Goal: Task Accomplishment & Management: Use online tool/utility

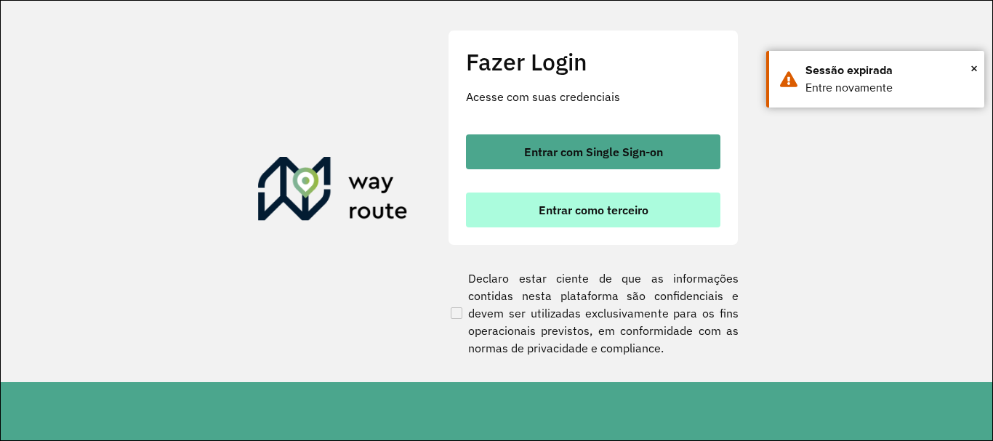
click at [579, 212] on span "Entrar como terceiro" at bounding box center [594, 210] width 110 height 12
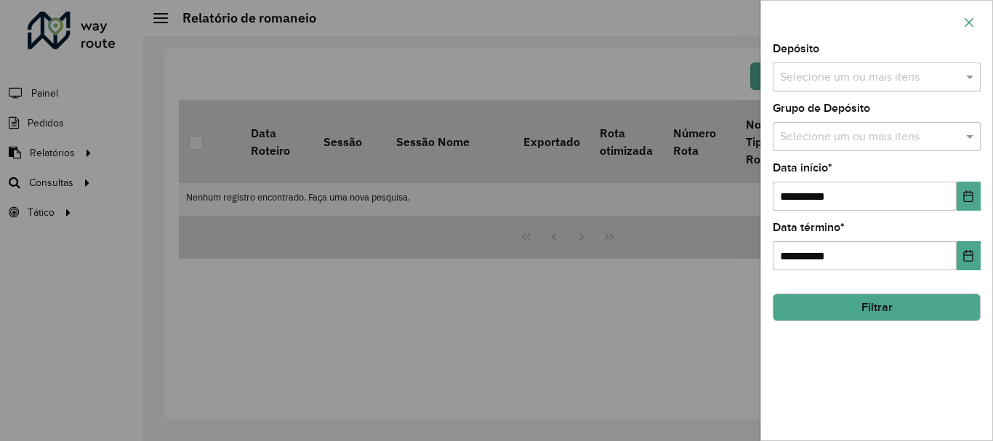
click at [961, 19] on button "button" at bounding box center [969, 22] width 23 height 23
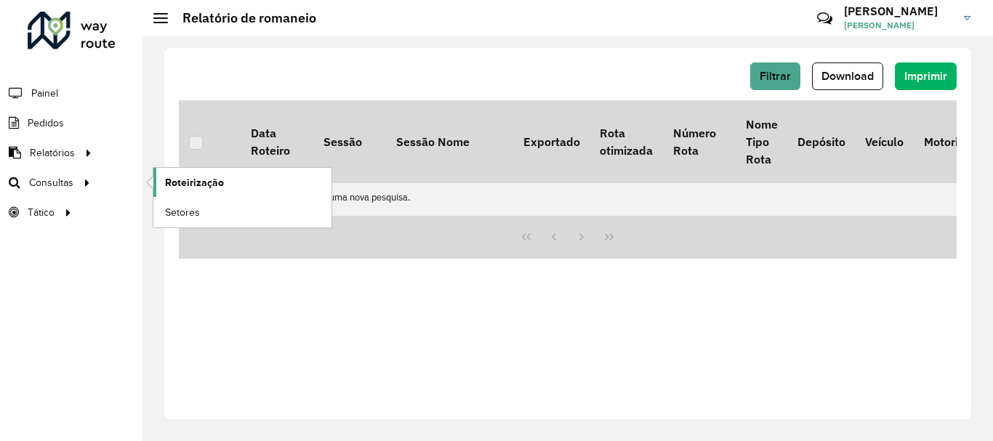
click at [190, 185] on span "Roteirização" at bounding box center [194, 182] width 59 height 15
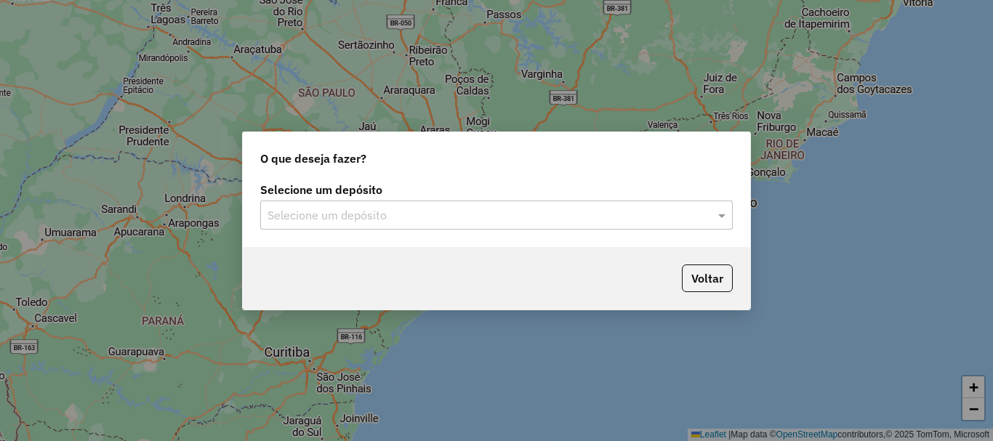
click at [417, 216] on input "text" at bounding box center [482, 215] width 429 height 17
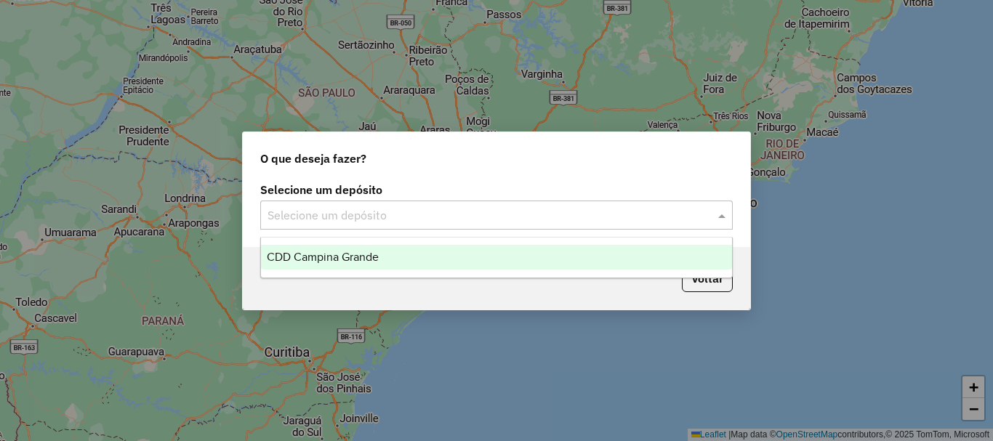
click at [401, 251] on div "CDD Campina Grande" at bounding box center [496, 257] width 471 height 25
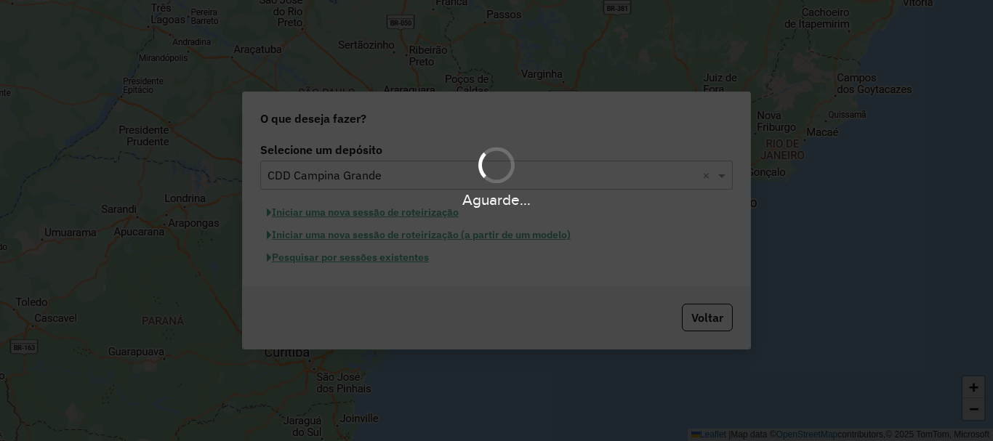
click at [391, 263] on div "Aguarde..." at bounding box center [496, 220] width 993 height 441
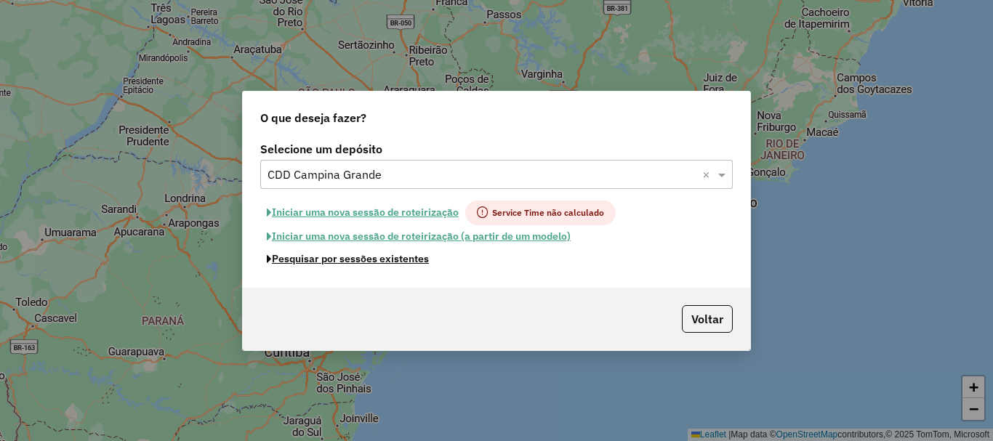
click at [391, 263] on button "Pesquisar por sessões existentes" at bounding box center [347, 259] width 175 height 23
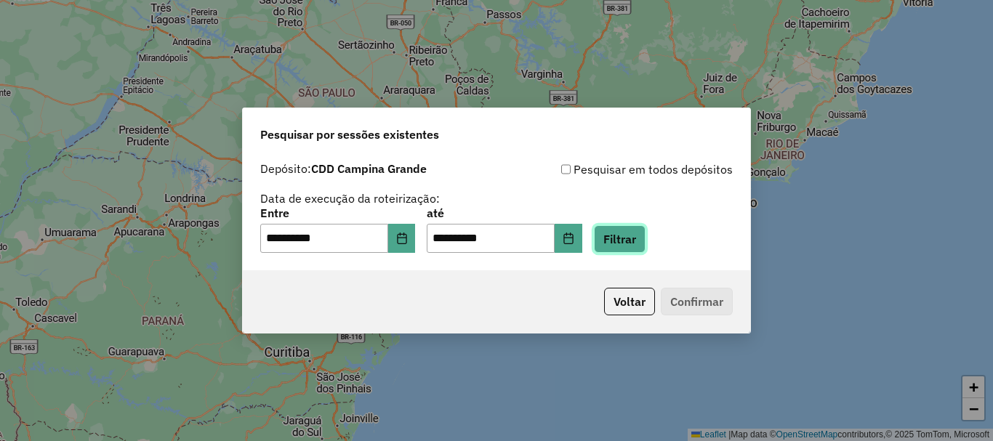
click at [646, 232] on button "Filtrar" at bounding box center [620, 239] width 52 height 28
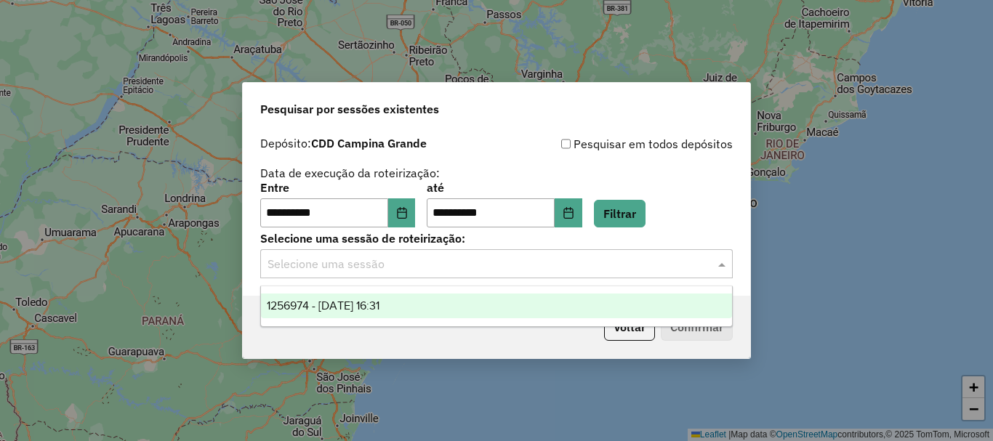
click at [383, 254] on div "Selecione uma sessão" at bounding box center [496, 263] width 473 height 29
click at [379, 305] on span "1256974 - [DATE] 16:31" at bounding box center [323, 306] width 113 height 12
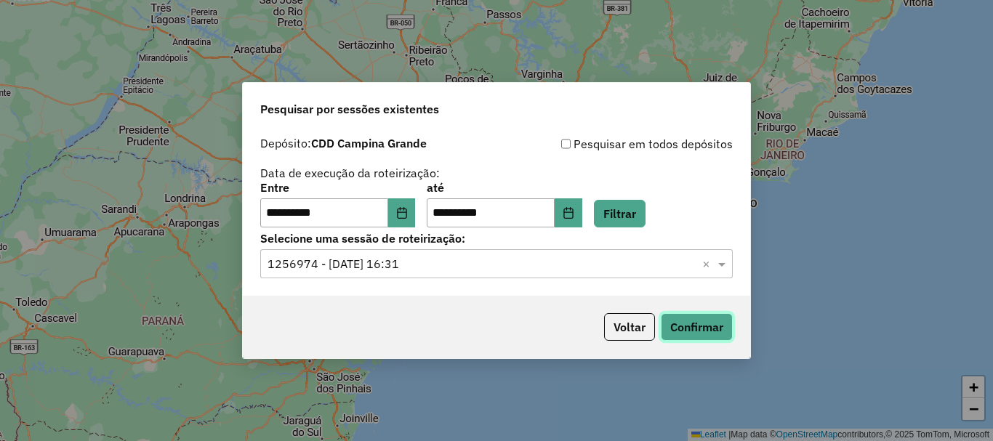
click at [702, 319] on button "Confirmar" at bounding box center [697, 327] width 72 height 28
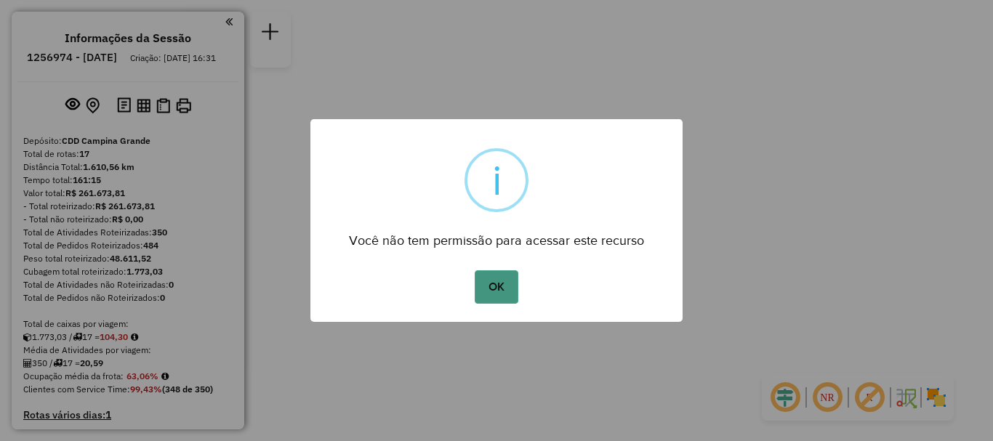
click at [499, 287] on button "OK" at bounding box center [496, 287] width 43 height 33
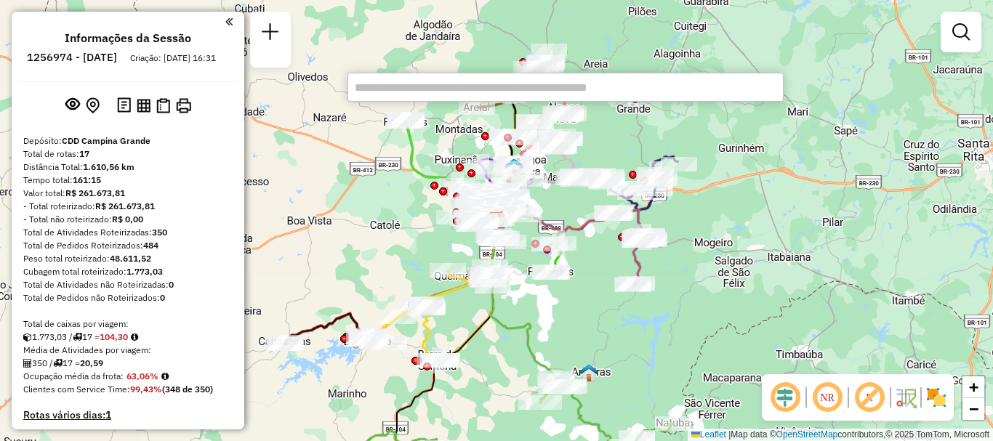
paste input "****"
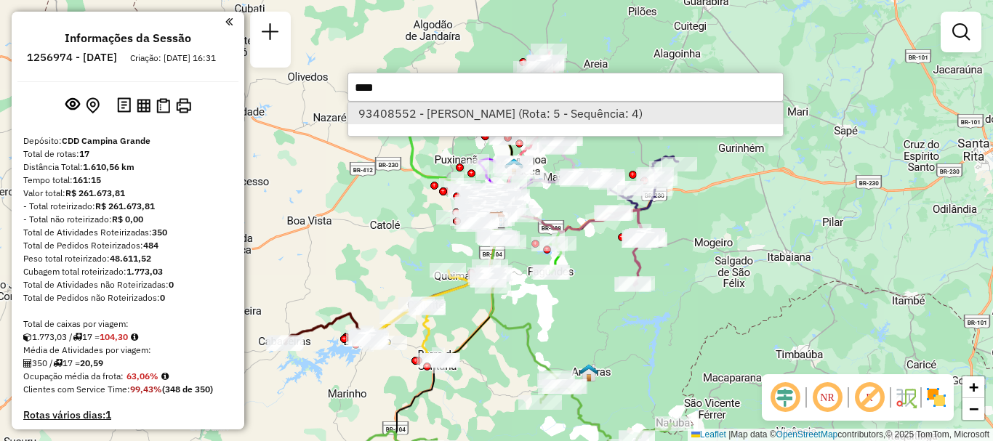
type input "****"
click at [514, 112] on li "93408552 - ANDERSON CRUZ (Rota: 5 - Sequência: 4)" at bounding box center [565, 114] width 435 height 22
select select "**********"
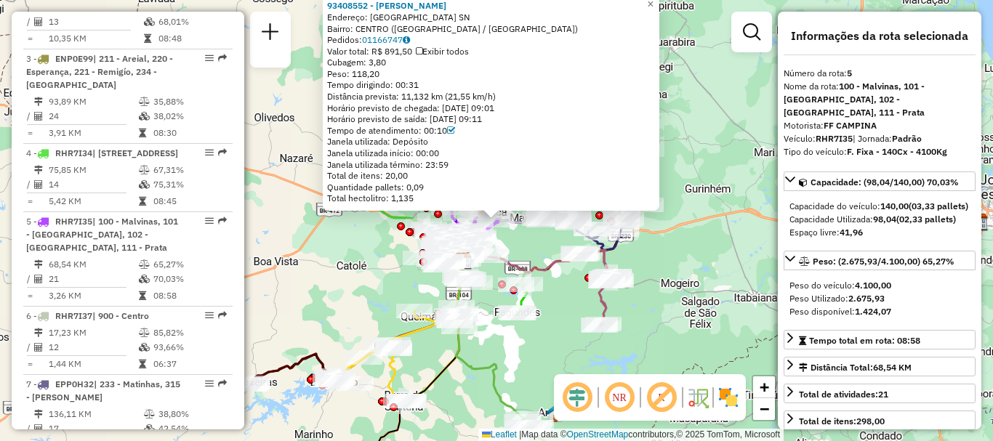
scroll to position [904, 0]
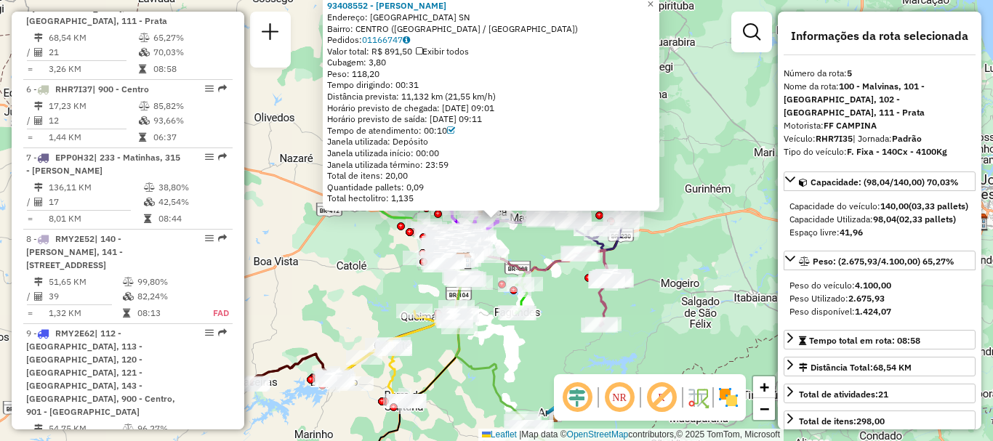
click at [621, 406] on em at bounding box center [619, 397] width 35 height 35
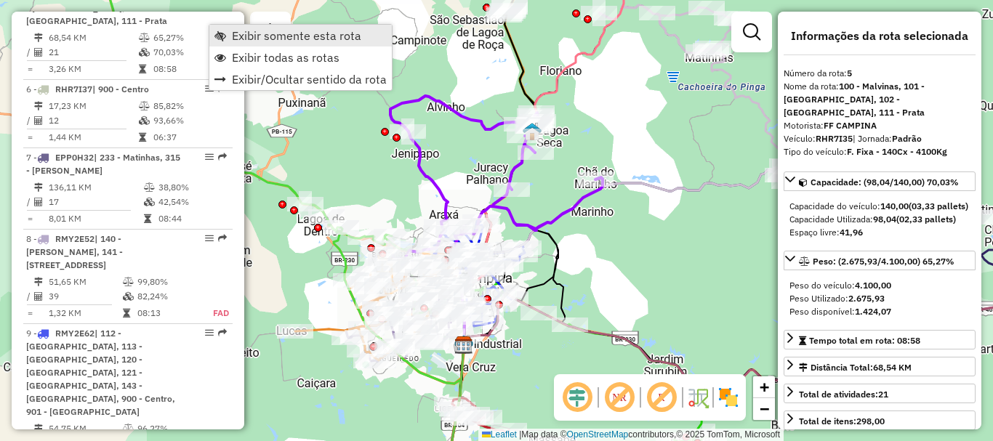
click at [253, 34] on span "Exibir somente esta rota" at bounding box center [296, 36] width 129 height 12
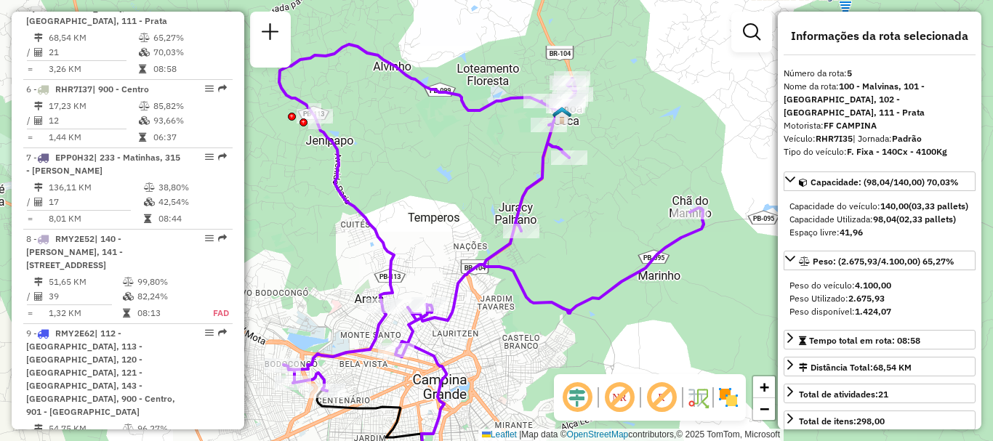
drag, startPoint x: 611, startPoint y: 136, endPoint x: 720, endPoint y: 125, distance: 109.6
click at [720, 125] on div "Janela de atendimento Grade de atendimento Capacidade Transportadoras Veículos …" at bounding box center [496, 220] width 993 height 441
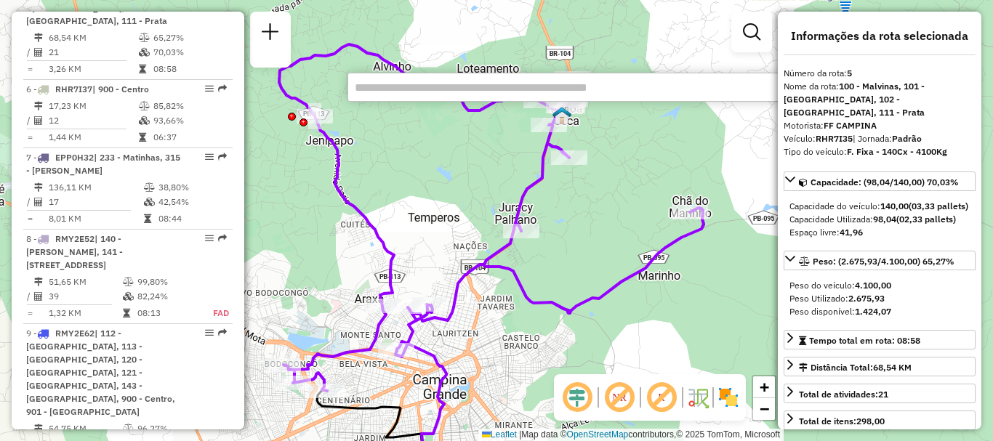
paste input "****"
type input "****"
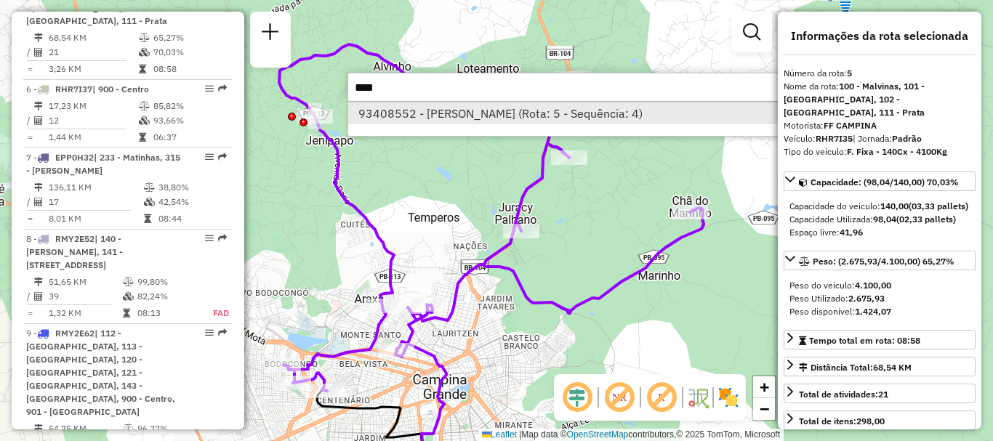
click at [601, 119] on li "93408552 - ANDERSON CRUZ (Rota: 5 - Sequência: 4)" at bounding box center [565, 114] width 435 height 22
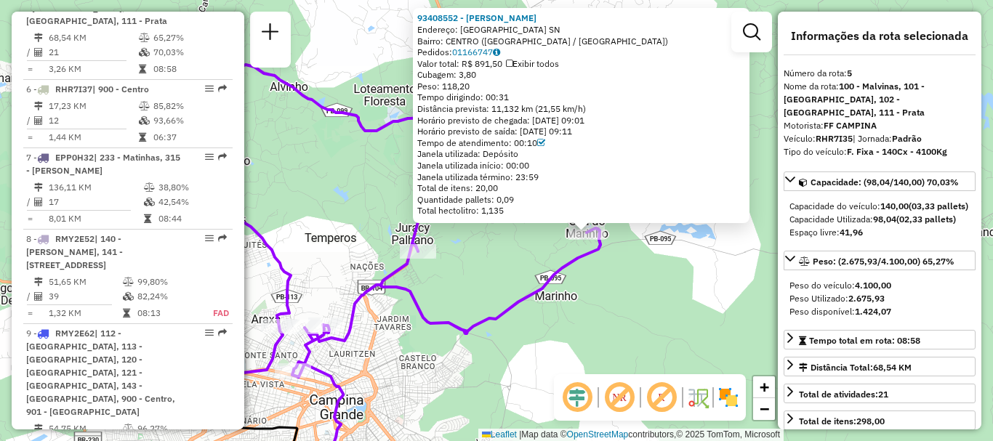
drag, startPoint x: 441, startPoint y: 277, endPoint x: 478, endPoint y: 280, distance: 37.9
click at [478, 280] on div "93408552 - ANDERSON CRUZ Endereço: AVENIDA MARINHO BAIXA RICA SN Bairro: CENTRO…" at bounding box center [496, 220] width 993 height 441
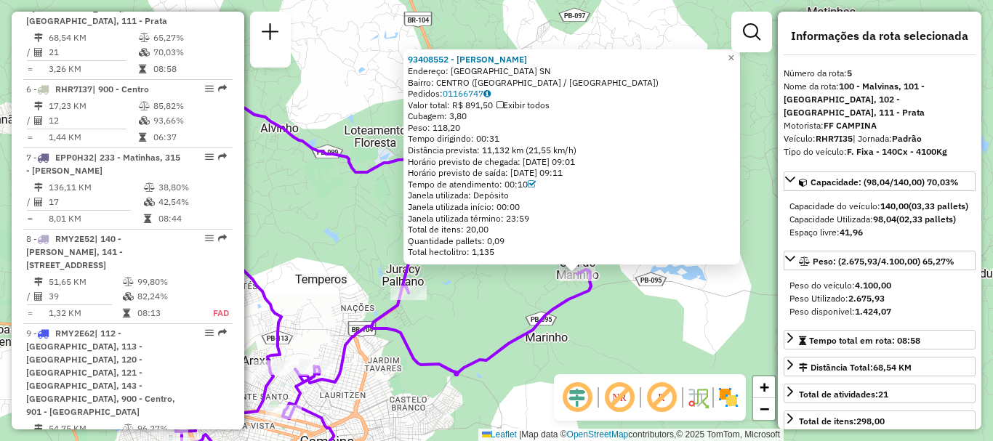
drag, startPoint x: 714, startPoint y: 314, endPoint x: 705, endPoint y: 351, distance: 37.4
click at [705, 351] on div "93408552 - ANDERSON CRUZ Endereço: AVENIDA MARINHO BAIXA RICA SN Bairro: CENTRO…" at bounding box center [496, 220] width 993 height 441
click at [742, 55] on div "Janela de atendimento Grade de atendimento Capacidade Transportadoras Veículos …" at bounding box center [752, 39] width 41 height 54
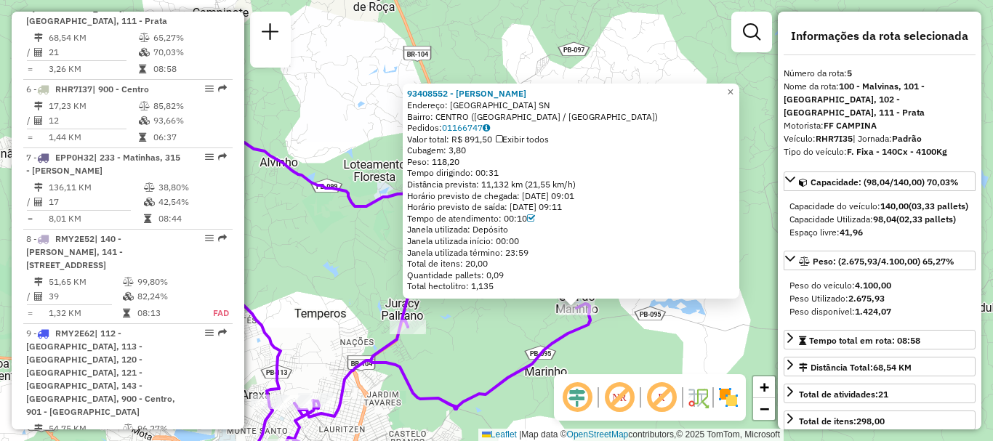
drag, startPoint x: 712, startPoint y: 329, endPoint x: 711, endPoint y: 363, distance: 34.2
click at [711, 363] on div "93408552 - ANDERSON CRUZ Endereço: AVENIDA MARINHO BAIXA RICA SN Bairro: CENTRO…" at bounding box center [496, 220] width 993 height 441
click at [734, 87] on span "×" at bounding box center [730, 92] width 7 height 12
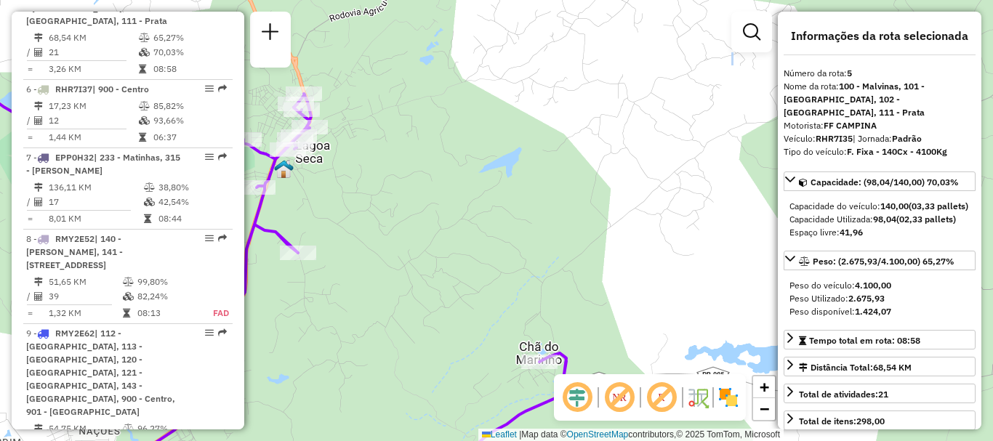
drag, startPoint x: 614, startPoint y: 255, endPoint x: 737, endPoint y: 105, distance: 193.2
click at [737, 105] on div "Janela de atendimento Grade de atendimento Capacidade Transportadoras Veículos …" at bounding box center [496, 220] width 993 height 441
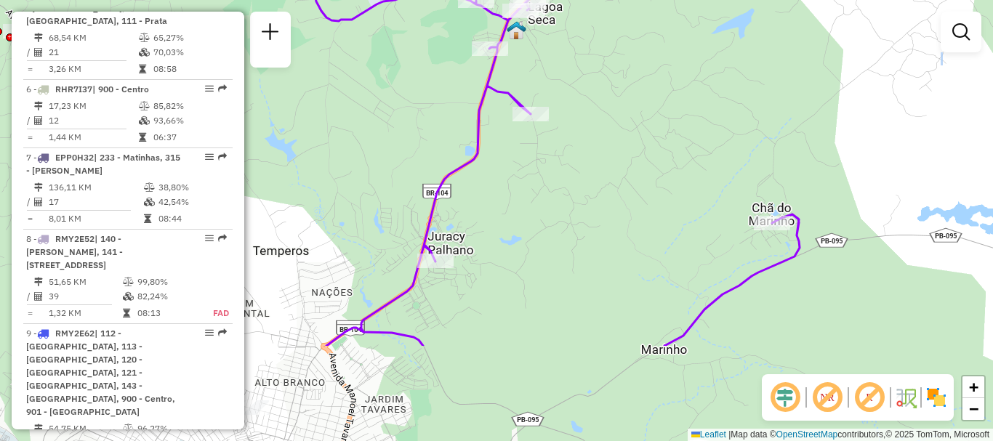
drag, startPoint x: 413, startPoint y: 251, endPoint x: 646, endPoint y: 112, distance: 271.0
click at [646, 112] on div "Janela de atendimento Grade de atendimento Capacidade Transportadoras Veículos …" at bounding box center [496, 220] width 993 height 441
